Goal: Information Seeking & Learning: Learn about a topic

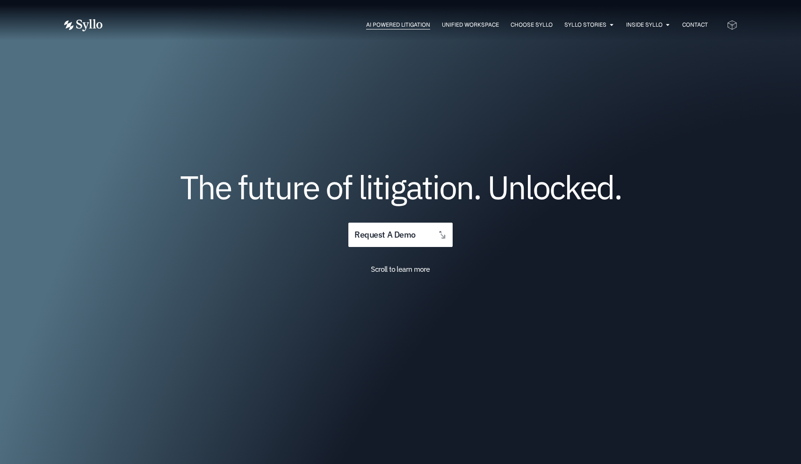
click at [406, 24] on span "AI Powered Litigation" at bounding box center [398, 25] width 64 height 8
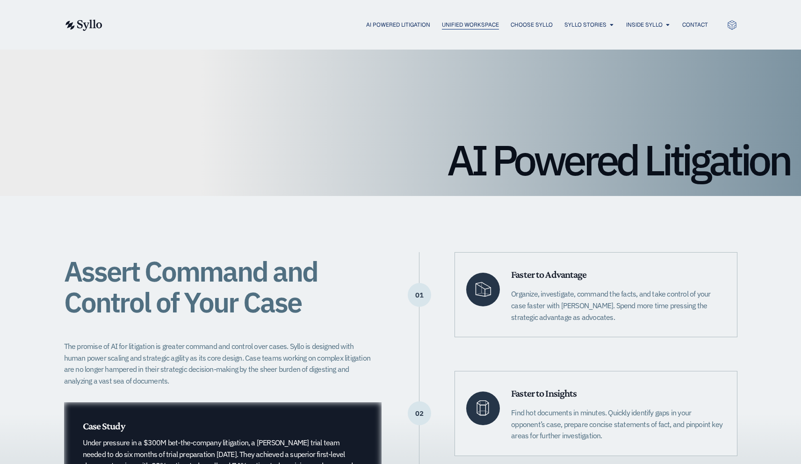
click at [457, 23] on span "Unified Workspace" at bounding box center [470, 25] width 57 height 8
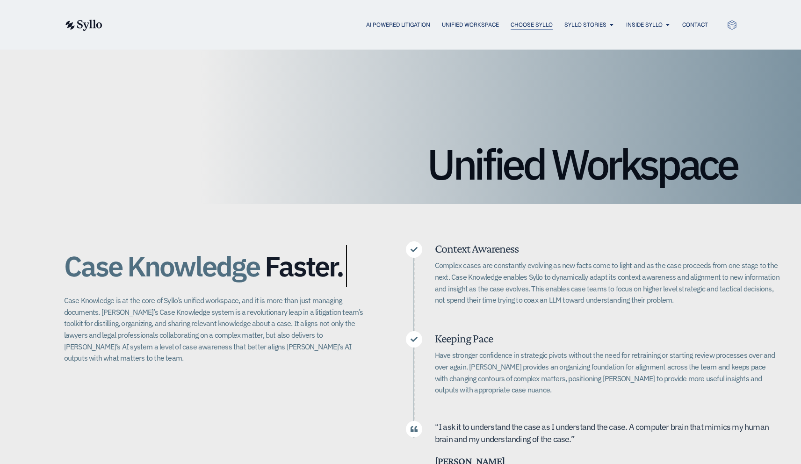
click at [524, 28] on span "Choose Syllo" at bounding box center [531, 25] width 42 height 8
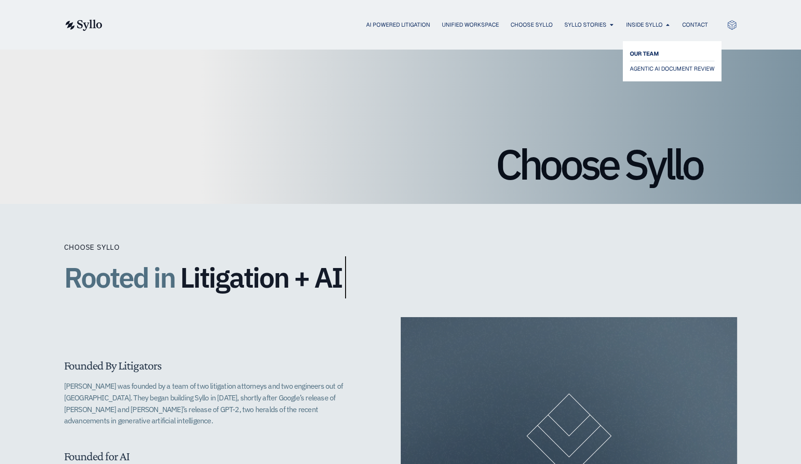
click at [645, 53] on span "OUR TEAM" at bounding box center [643, 53] width 29 height 11
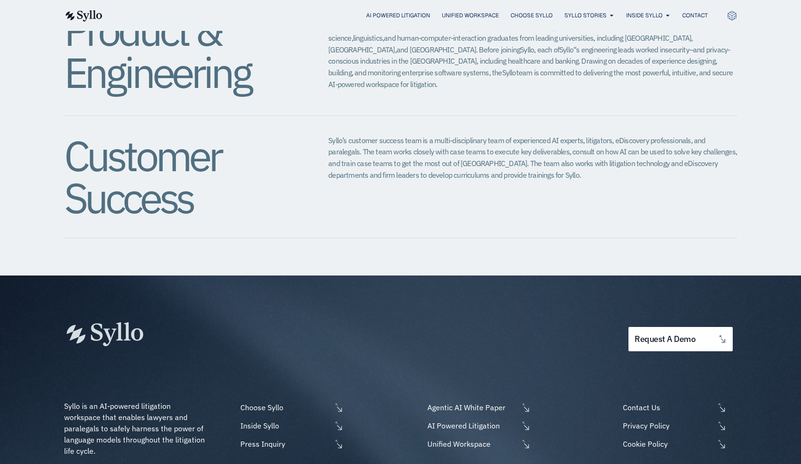
scroll to position [1124, 0]
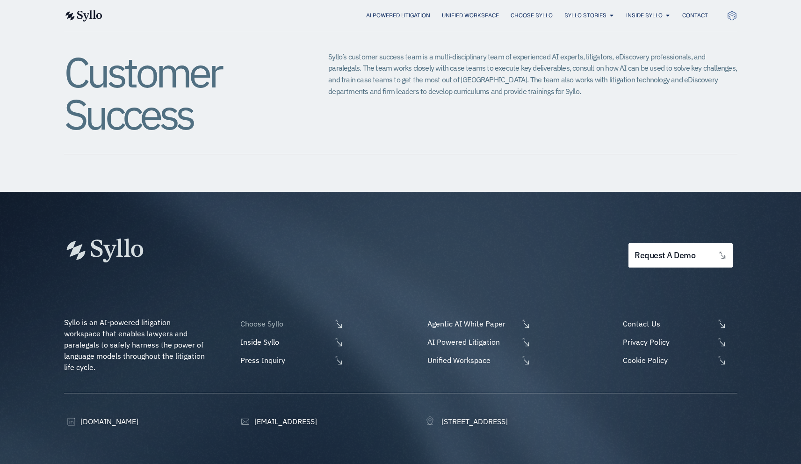
click at [331, 319] on span at bounding box center [337, 324] width 12 height 10
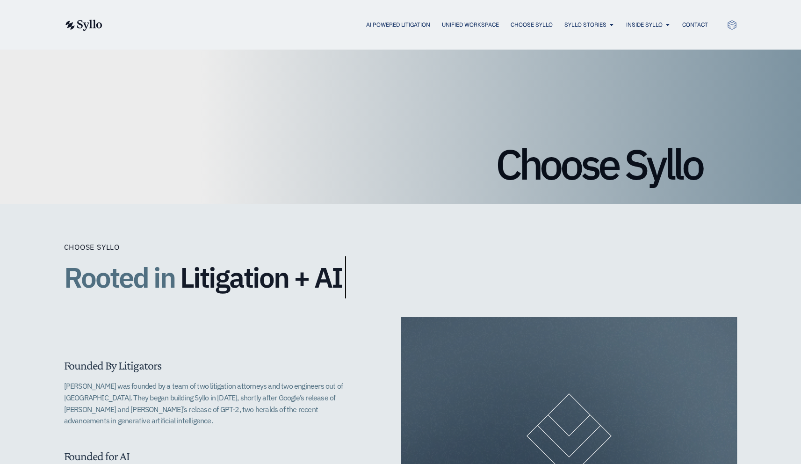
drag, startPoint x: 343, startPoint y: 286, endPoint x: 234, endPoint y: 284, distance: 108.4
click at [234, 284] on h2 "Rooted in Litigation + AI" at bounding box center [251, 277] width 374 height 42
click at [234, 284] on span "Litigation + AI" at bounding box center [261, 277] width 162 height 31
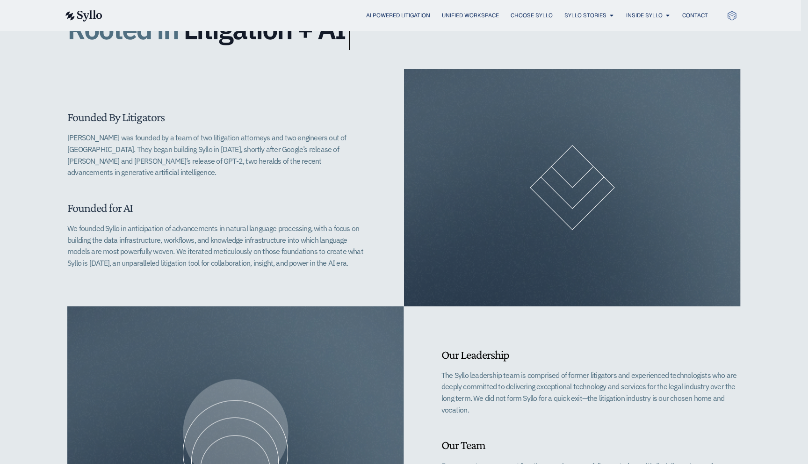
scroll to position [194, 0]
